Goal: Information Seeking & Learning: Learn about a topic

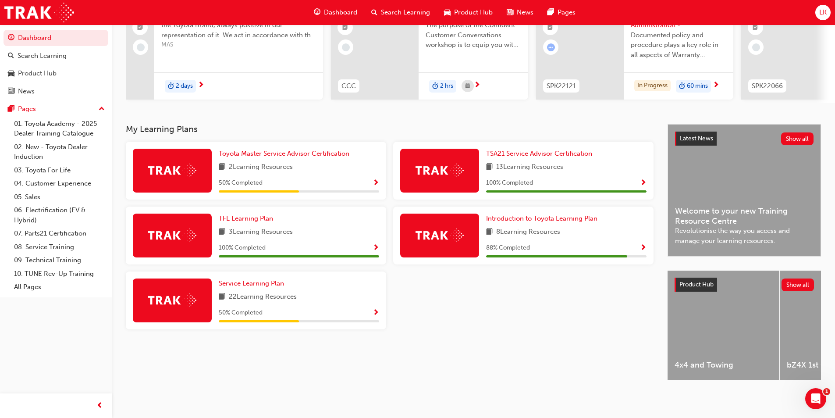
scroll to position [106, 0]
click at [518, 214] on span "Introduction to Toyota Learning Plan" at bounding box center [541, 218] width 111 height 8
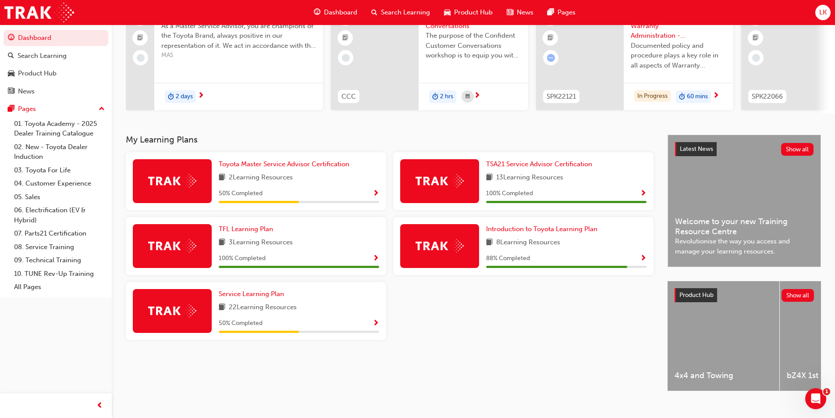
scroll to position [106, 0]
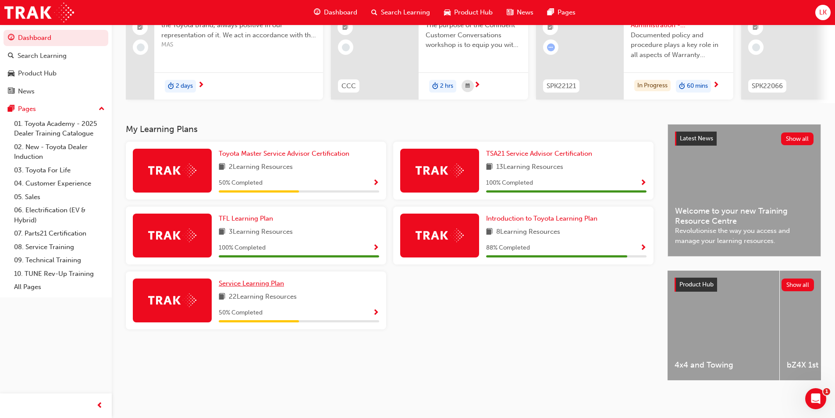
click at [268, 279] on span "Service Learning Plan" at bounding box center [251, 283] width 65 height 8
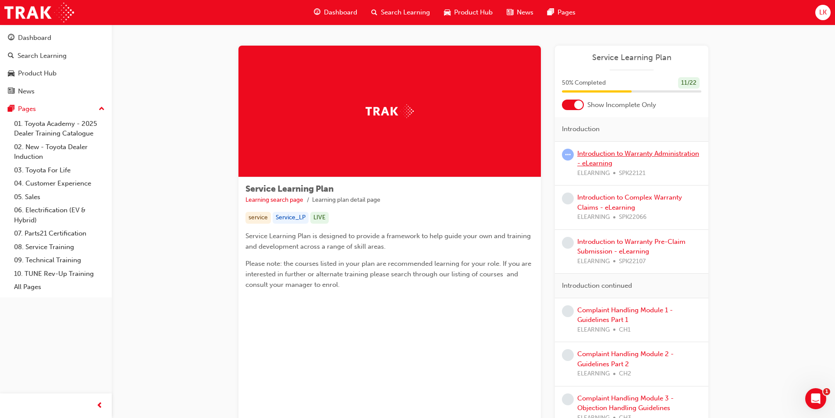
click at [619, 156] on link "Introduction to Warranty Administration - eLearning" at bounding box center [638, 158] width 122 height 18
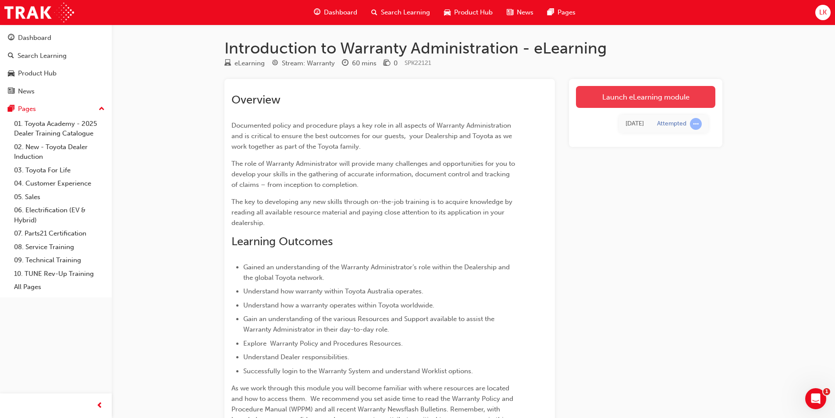
click at [628, 102] on link "Launch eLearning module" at bounding box center [645, 97] width 139 height 22
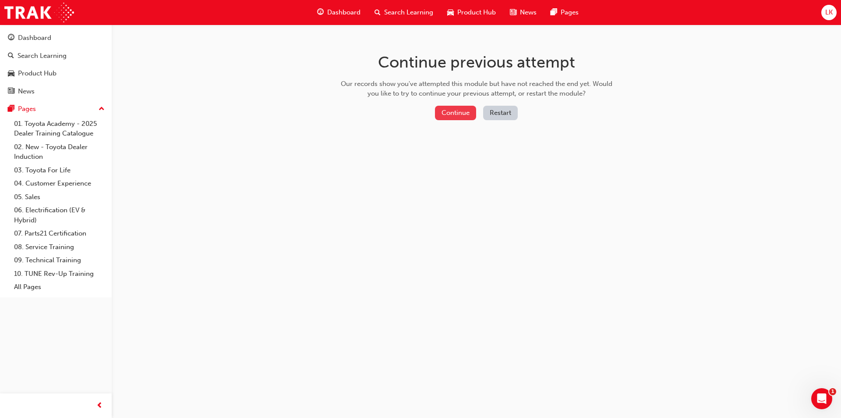
click at [457, 114] on button "Continue" at bounding box center [455, 113] width 41 height 14
